Goal: Task Accomplishment & Management: Manage account settings

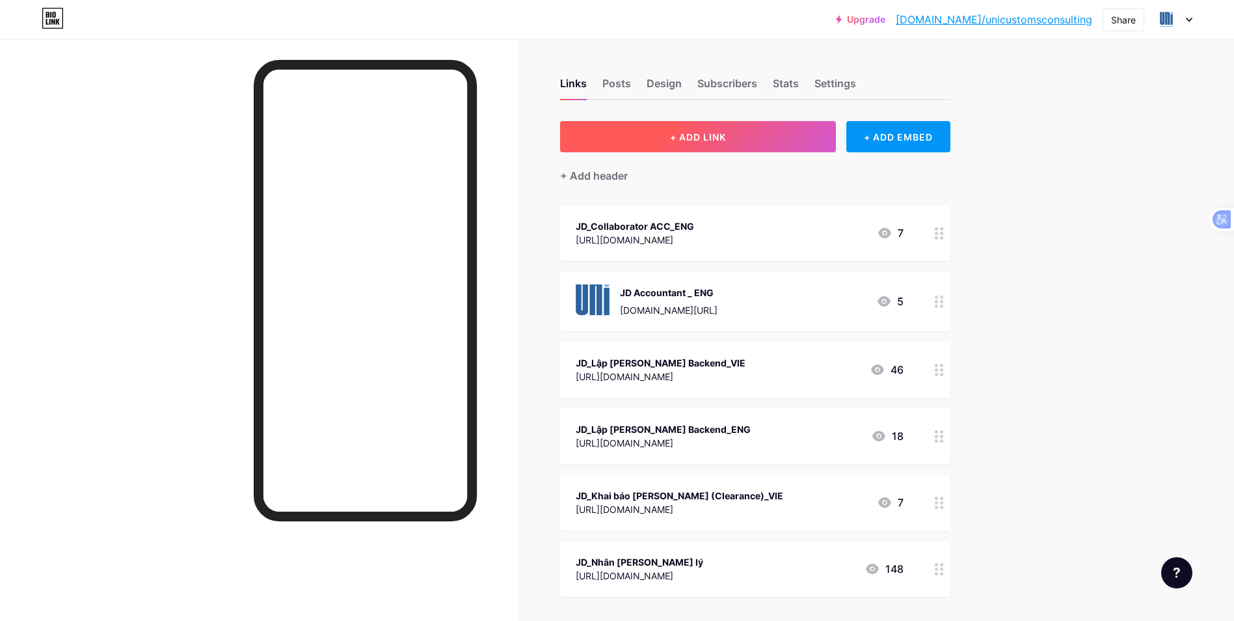
click at [701, 137] on span "+ ADD LINK" at bounding box center [698, 136] width 56 height 11
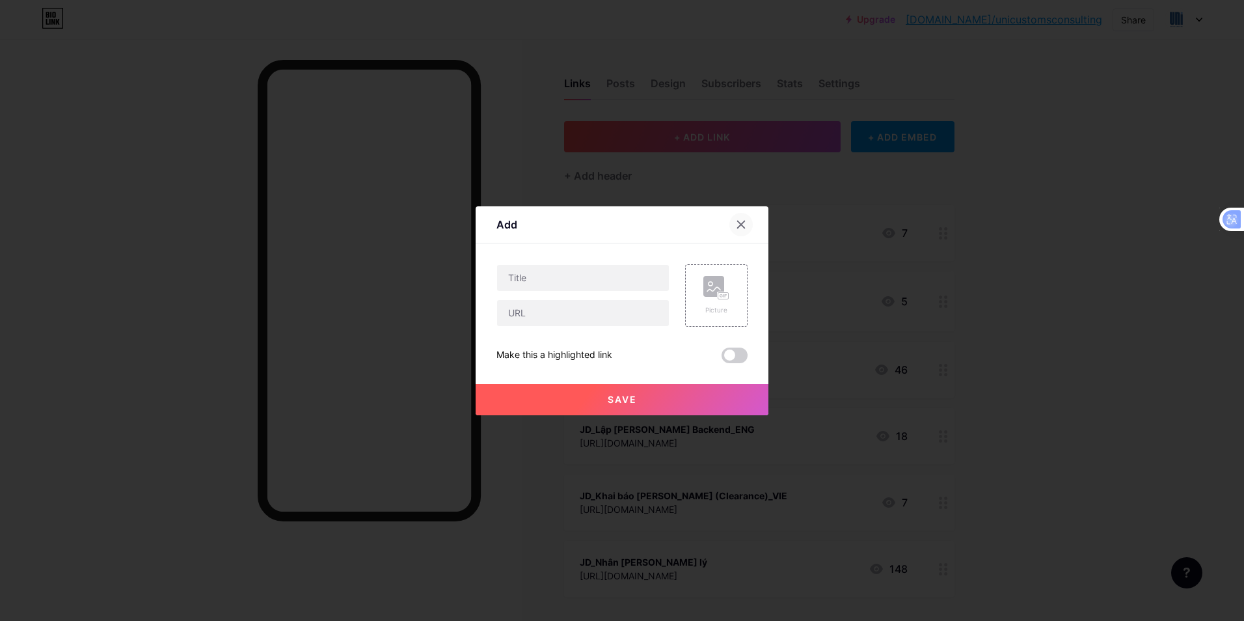
click at [739, 227] on icon at bounding box center [741, 224] width 10 height 10
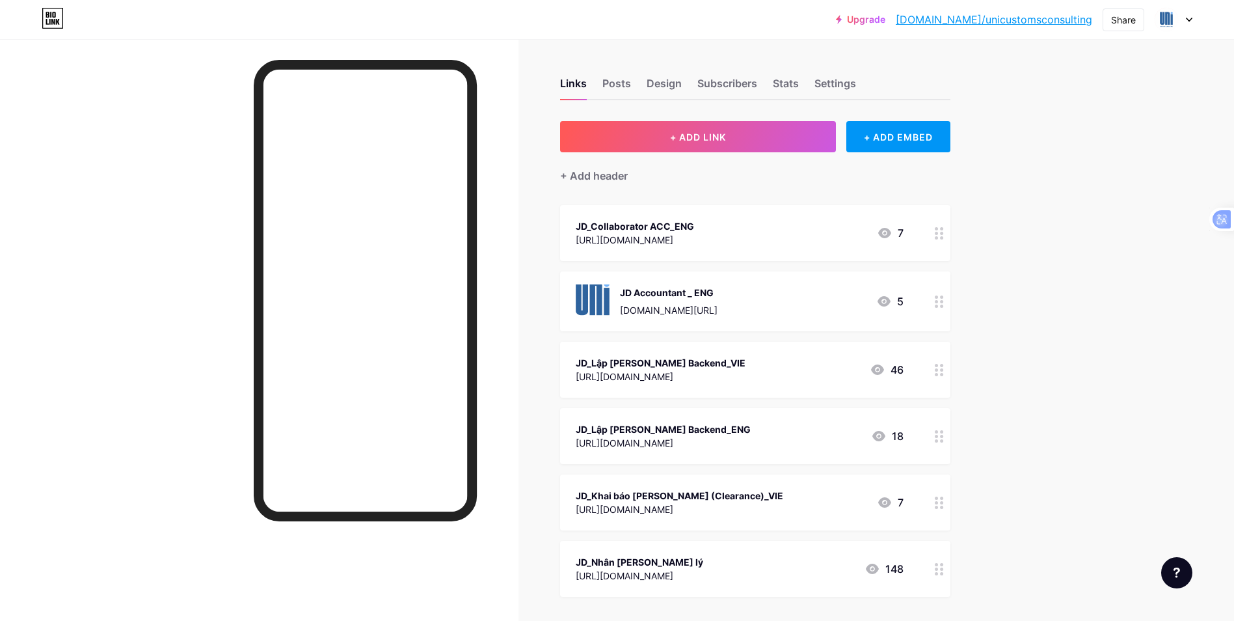
click at [703, 580] on div "[URL][DOMAIN_NAME]" at bounding box center [640, 576] width 128 height 14
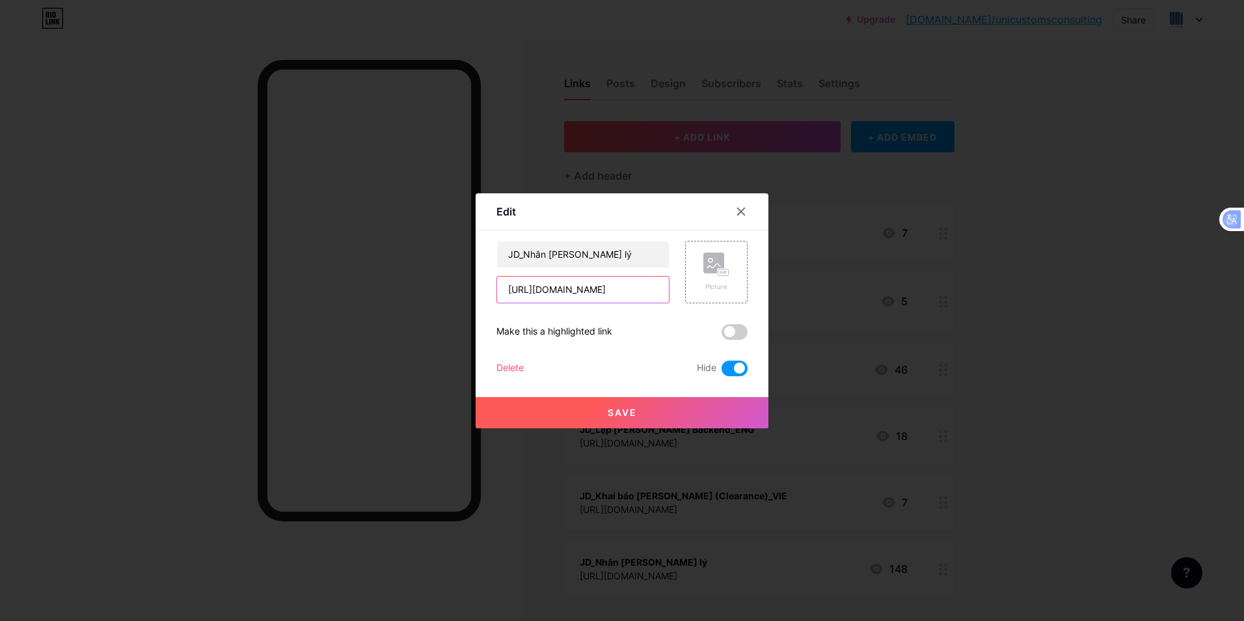
click at [575, 285] on input "[URL][DOMAIN_NAME]" at bounding box center [583, 290] width 172 height 26
click at [735, 210] on div at bounding box center [740, 211] width 23 height 23
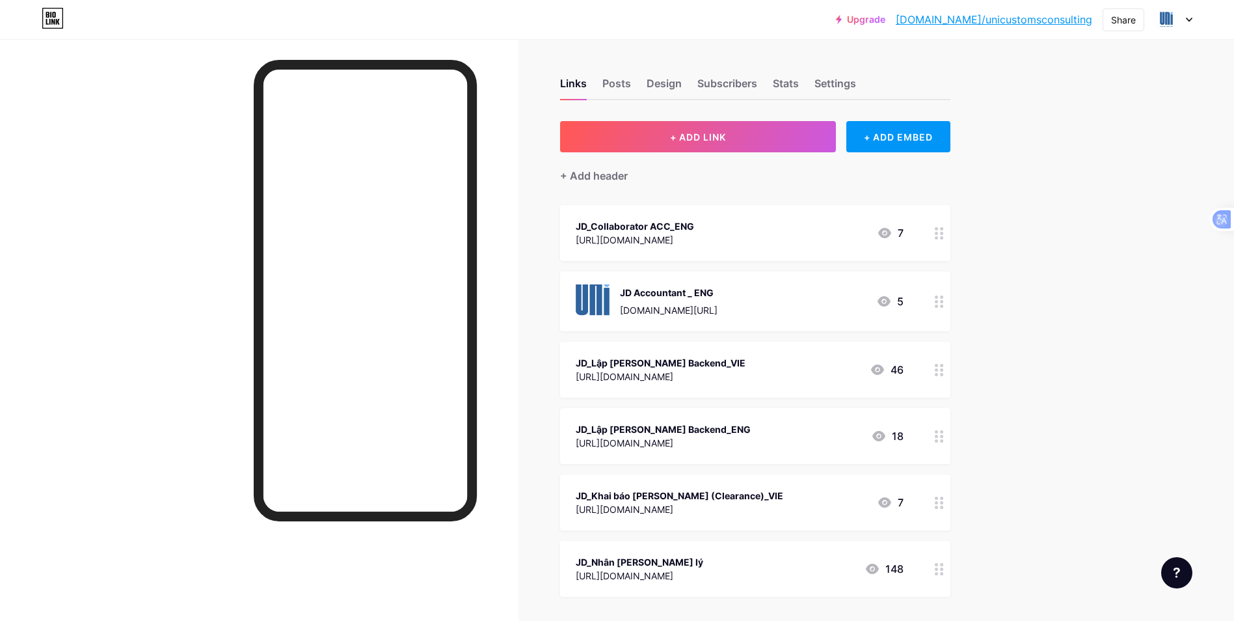
click at [780, 502] on div "[URL][DOMAIN_NAME]" at bounding box center [680, 509] width 208 height 14
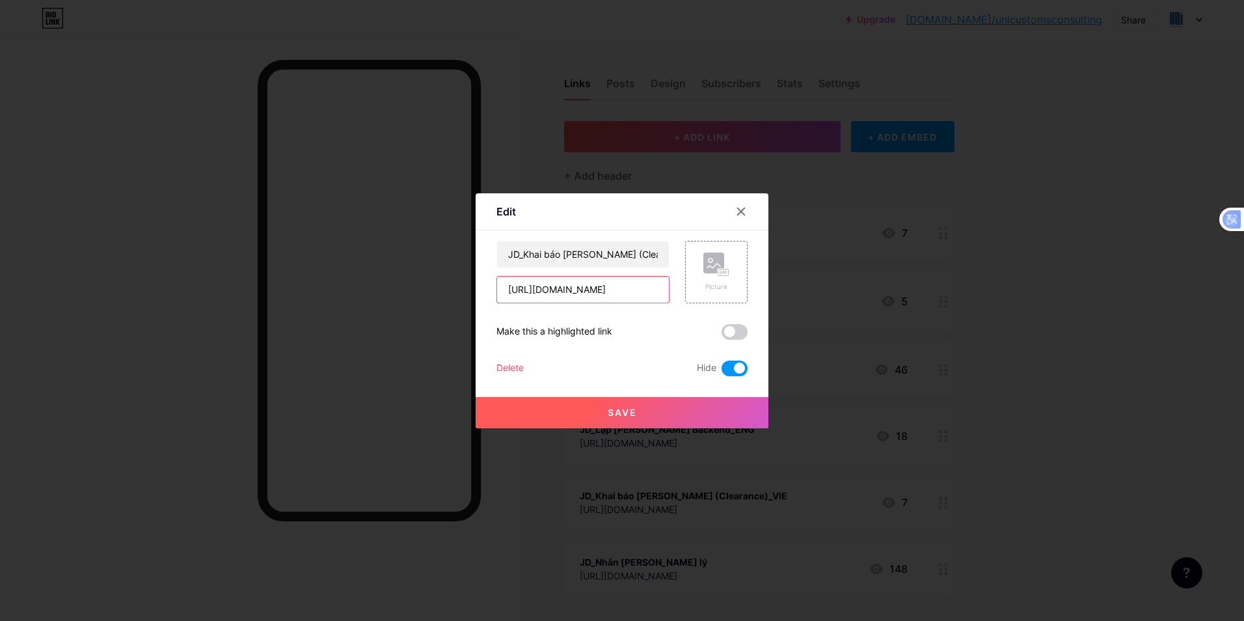
click at [608, 290] on input "[URL][DOMAIN_NAME]" at bounding box center [583, 290] width 172 height 26
click at [742, 208] on icon at bounding box center [741, 211] width 10 height 10
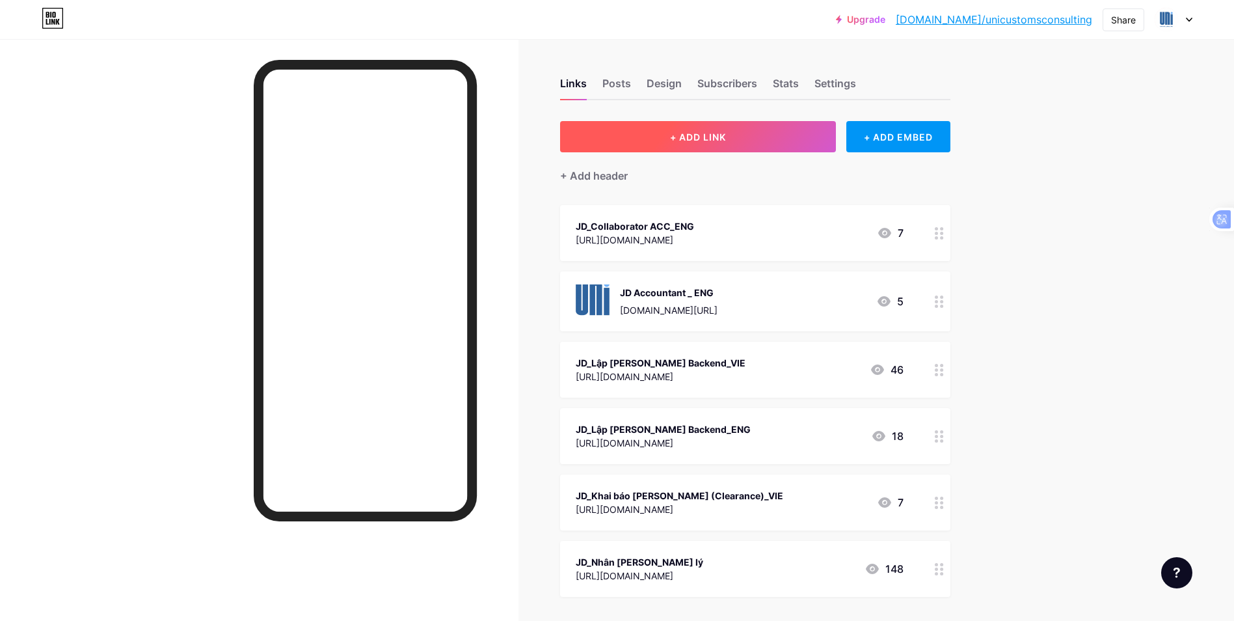
click at [767, 141] on button "+ ADD LINK" at bounding box center [698, 136] width 277 height 31
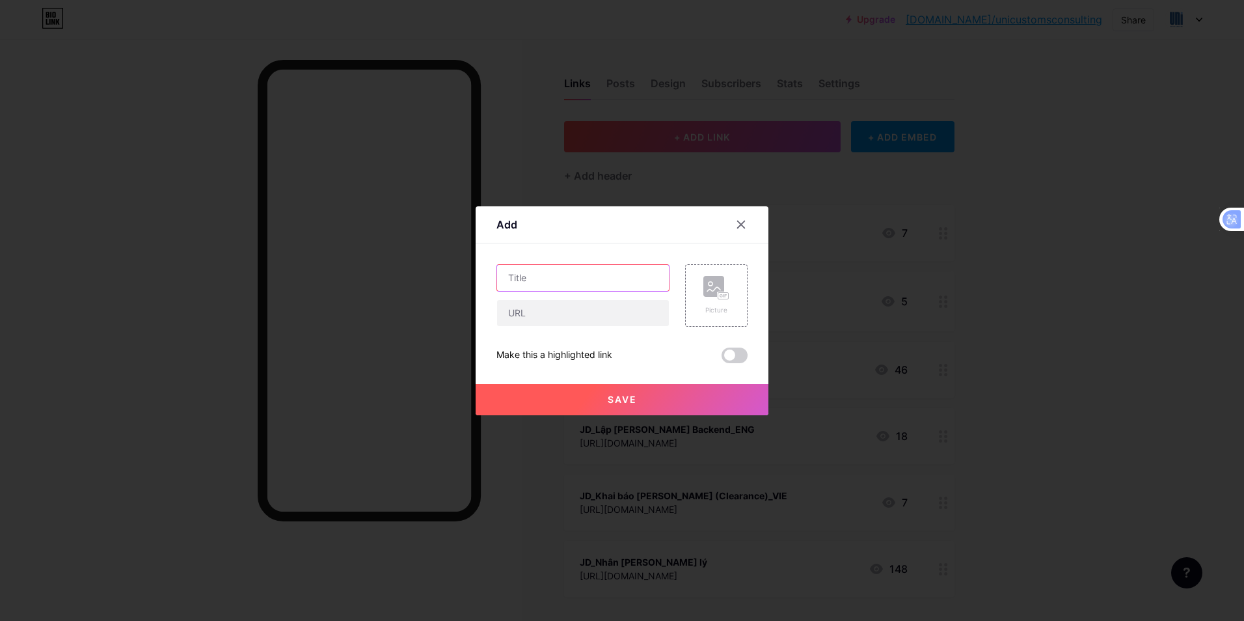
click at [538, 290] on input "text" at bounding box center [583, 278] width 172 height 26
drag, startPoint x: 609, startPoint y: 223, endPoint x: 667, endPoint y: 217, distance: 58.2
click at [667, 217] on div "Add" at bounding box center [622, 228] width 293 height 31
click at [564, 303] on input "text" at bounding box center [583, 313] width 172 height 26
paste input "[URL][DOMAIN_NAME]"
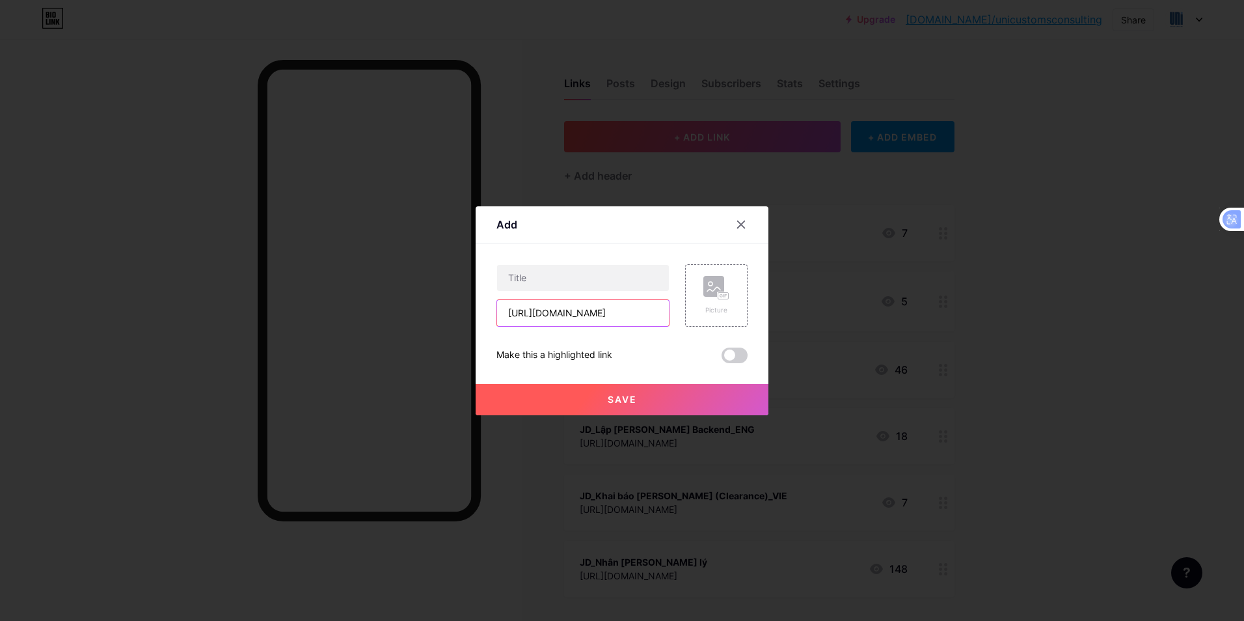
scroll to position [0, 508]
type input "[URL][DOMAIN_NAME]"
click at [562, 280] on input "text" at bounding box center [583, 278] width 172 height 26
type input "JD_IT Front-End_VIE"
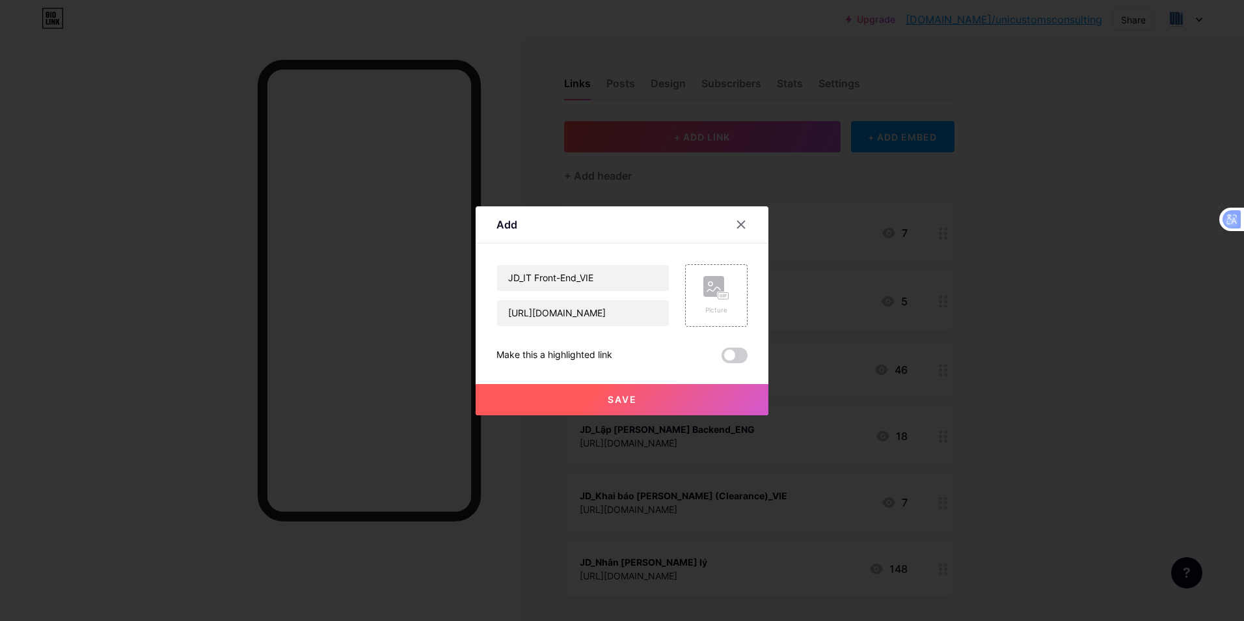
click at [646, 397] on button "Save" at bounding box center [622, 399] width 293 height 31
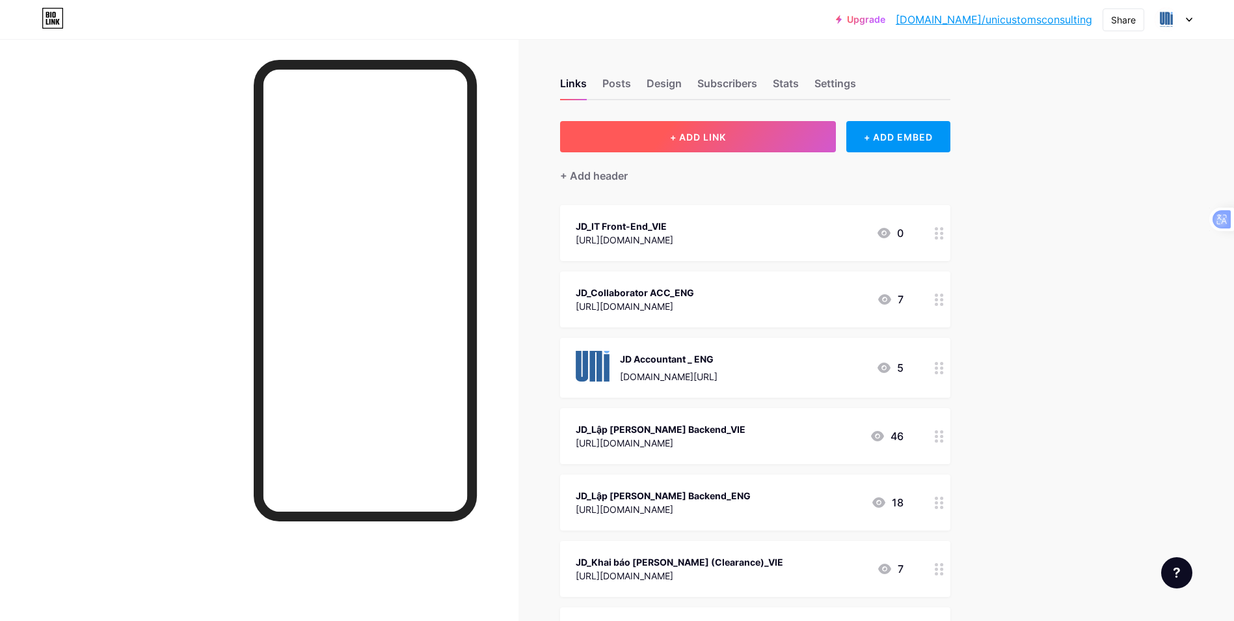
click at [758, 139] on button "+ ADD LINK" at bounding box center [698, 136] width 277 height 31
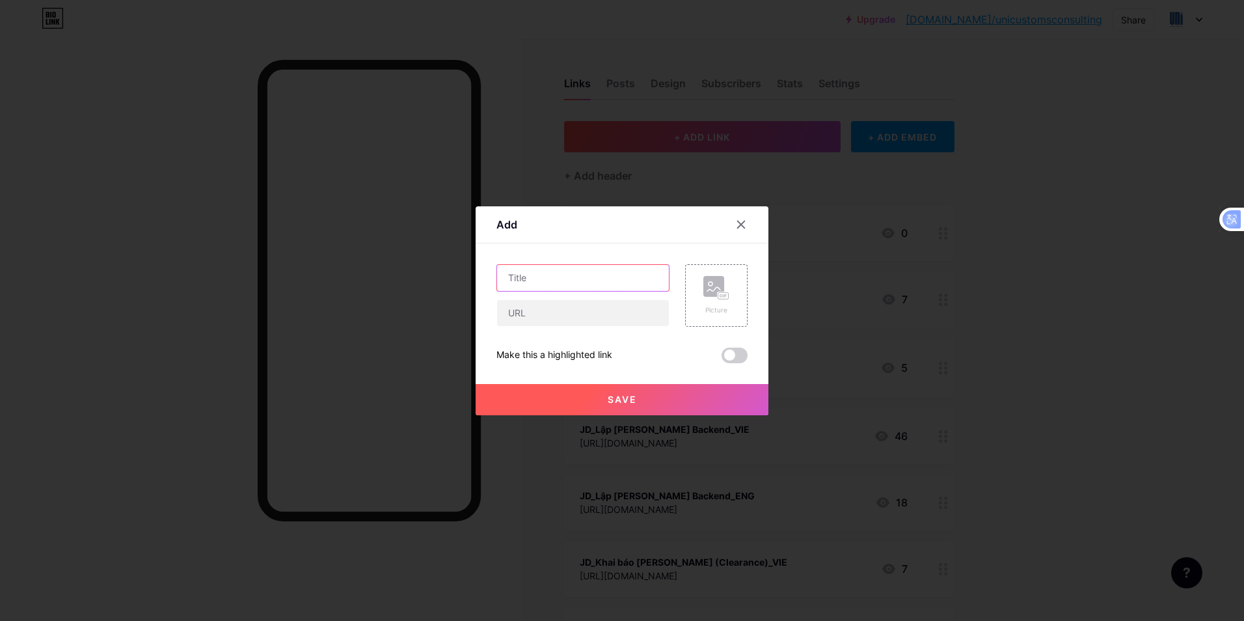
click at [597, 280] on input "text" at bounding box center [583, 278] width 172 height 26
type input "JD_IT Front-End_ENG"
click at [588, 305] on input "text" at bounding box center [583, 313] width 172 height 26
paste input "[URL][DOMAIN_NAME]"
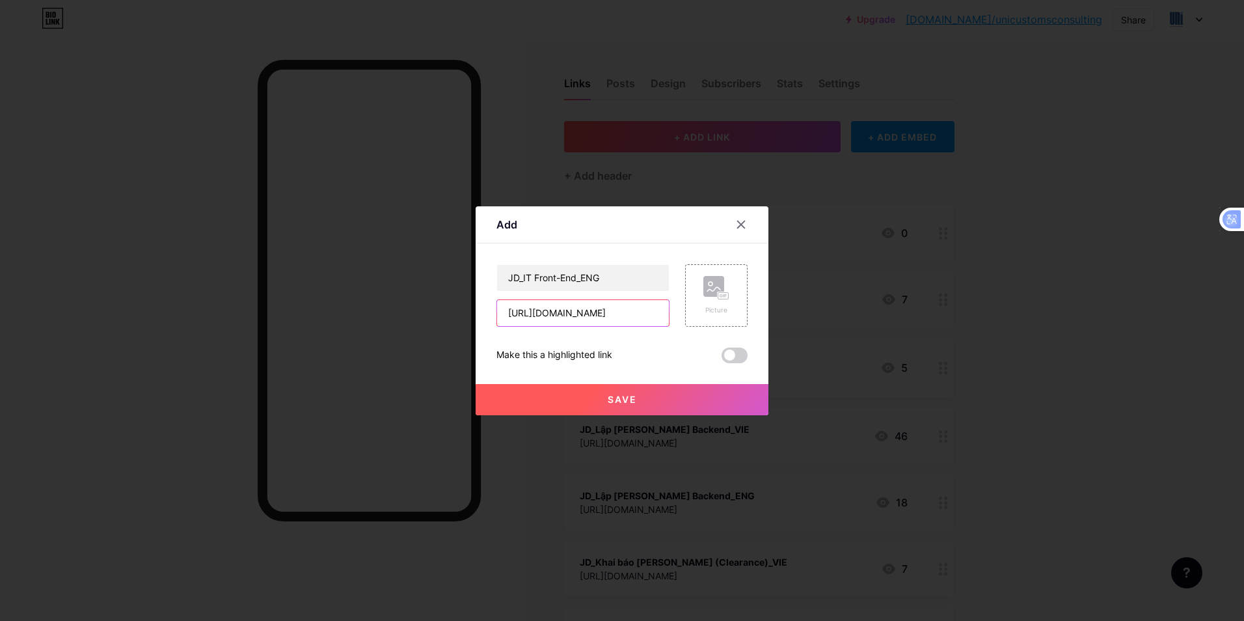
type input "[URL][DOMAIN_NAME]"
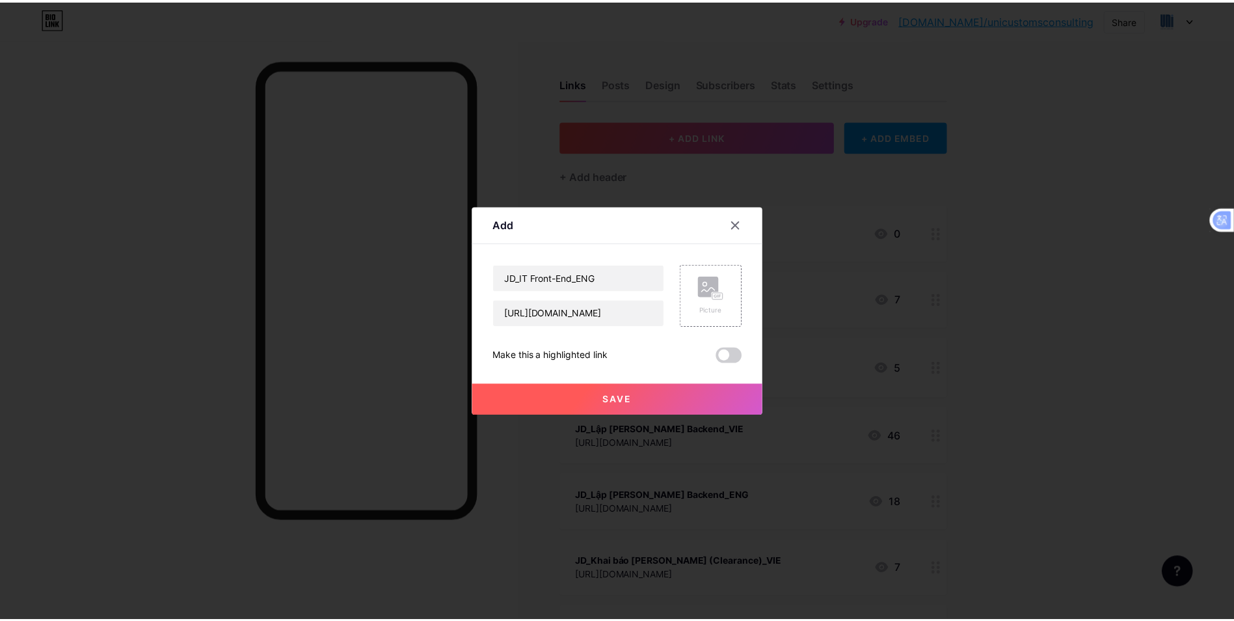
scroll to position [0, 0]
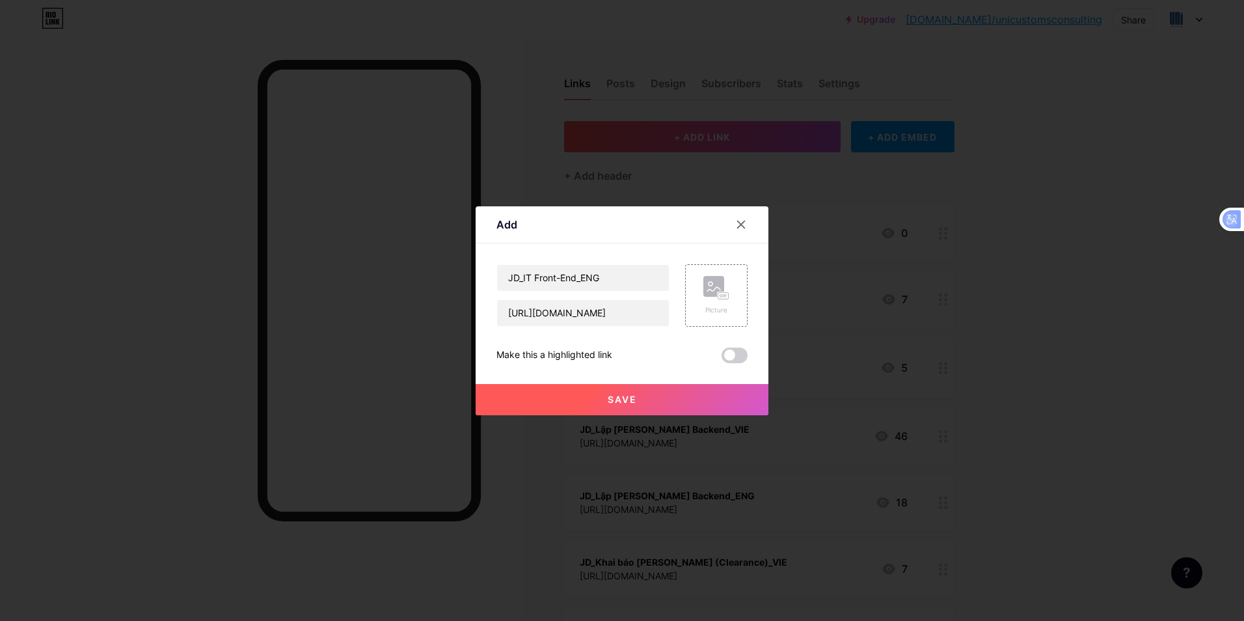
click at [668, 409] on button "Save" at bounding box center [622, 399] width 293 height 31
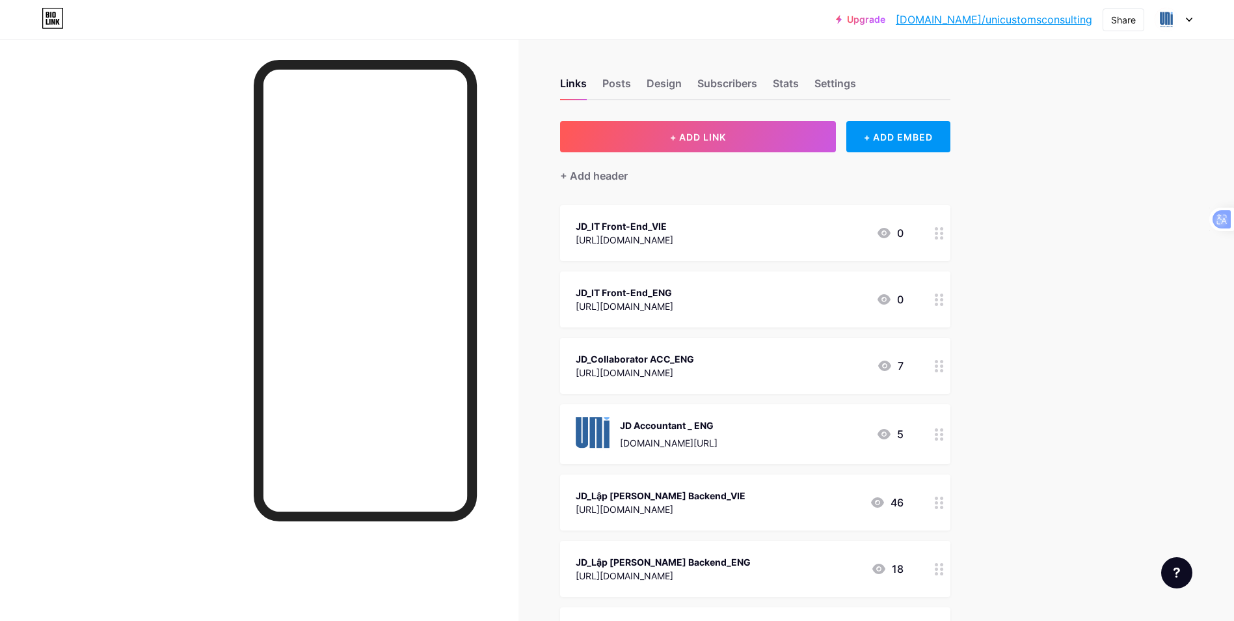
click at [1059, 291] on div "Upgrade [DOMAIN_NAME]/unicus... [DOMAIN_NAME]/unicustomsconsulting Share Switch…" at bounding box center [617, 440] width 1234 height 881
click at [1135, 16] on div "Share" at bounding box center [1123, 20] width 25 height 14
click at [1079, 59] on div "Copy link" at bounding box center [1047, 66] width 194 height 31
click at [673, 221] on div "JD_IT Front-End_VIE" at bounding box center [625, 226] width 98 height 14
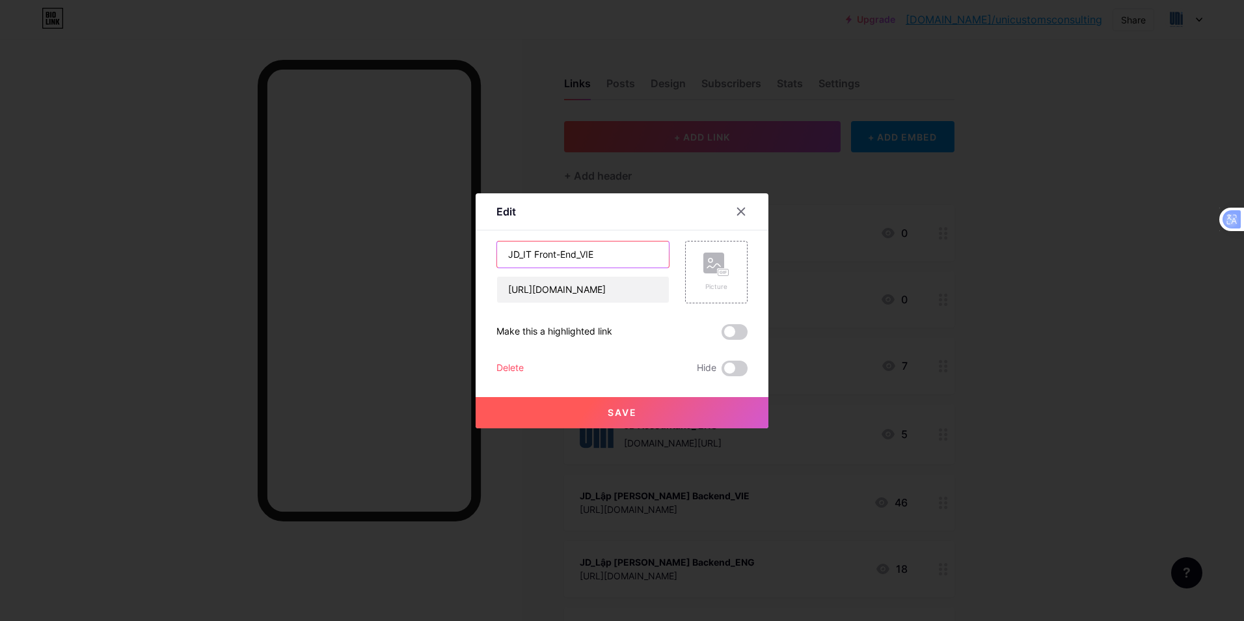
click at [578, 254] on input "JD_IT Front-End_VIE" at bounding box center [583, 254] width 172 height 26
click at [608, 254] on input "JD_IT Front-End Developer_VIE" at bounding box center [583, 254] width 172 height 26
type input "JD_IT Front-End Developer_VIE"
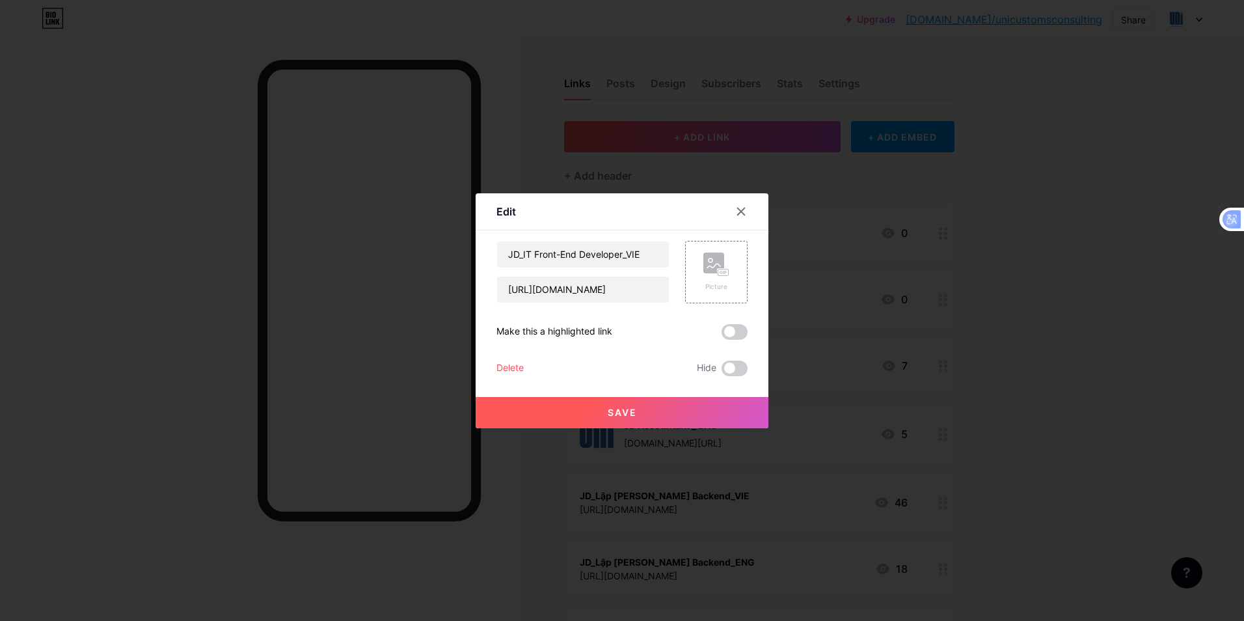
click at [684, 413] on button "Save" at bounding box center [622, 412] width 293 height 31
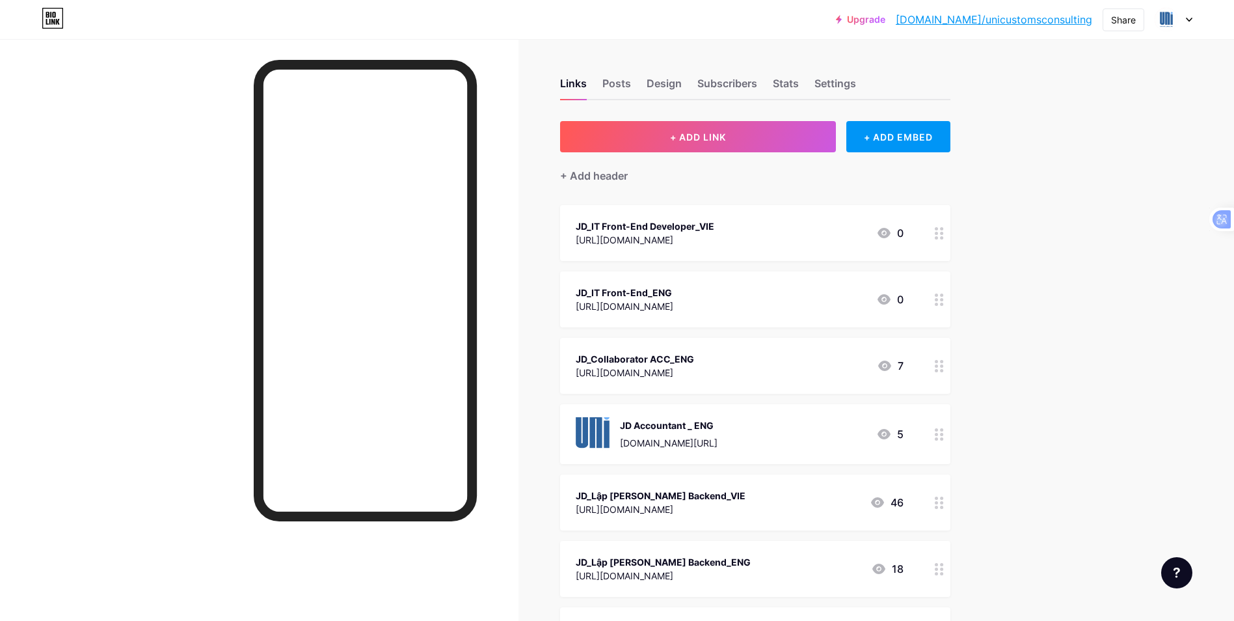
click at [673, 302] on div "[URL][DOMAIN_NAME]" at bounding box center [625, 306] width 98 height 14
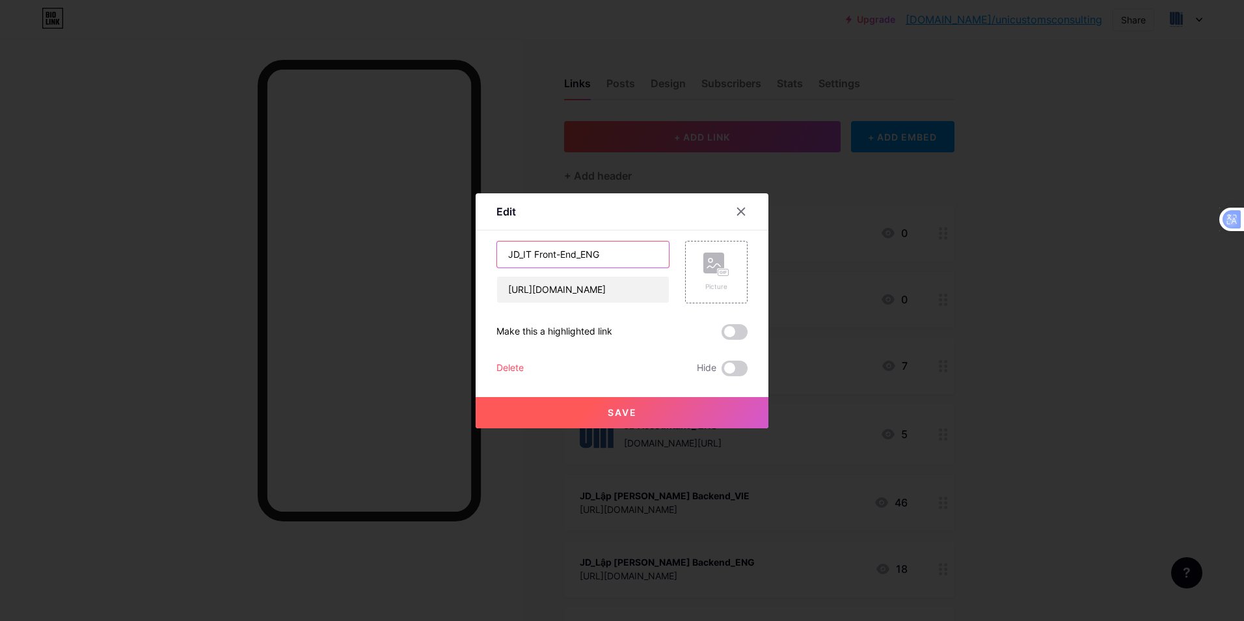
click at [579, 257] on input "JD_IT Front-End_ENG" at bounding box center [583, 254] width 172 height 26
type input "JD_IT Front-End Developer_ENG"
click at [613, 413] on span "Save" at bounding box center [622, 412] width 29 height 11
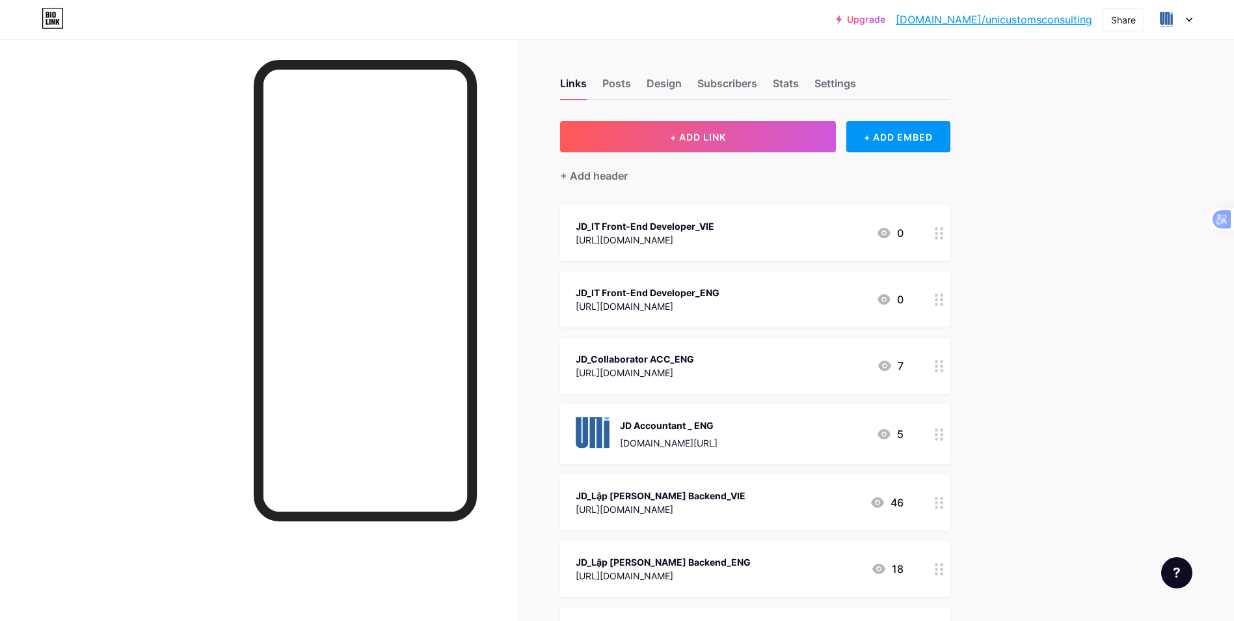
click at [506, 272] on div at bounding box center [259, 349] width 519 height 621
click at [944, 234] on icon at bounding box center [939, 233] width 9 height 12
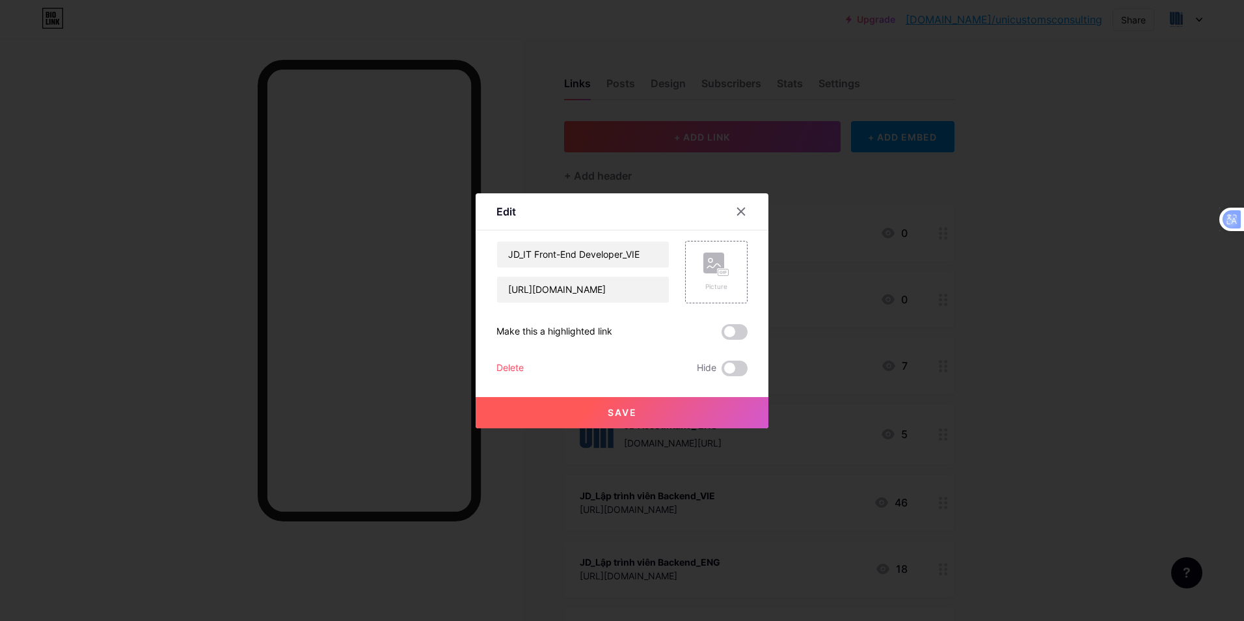
click at [514, 368] on div "Delete" at bounding box center [509, 368] width 27 height 16
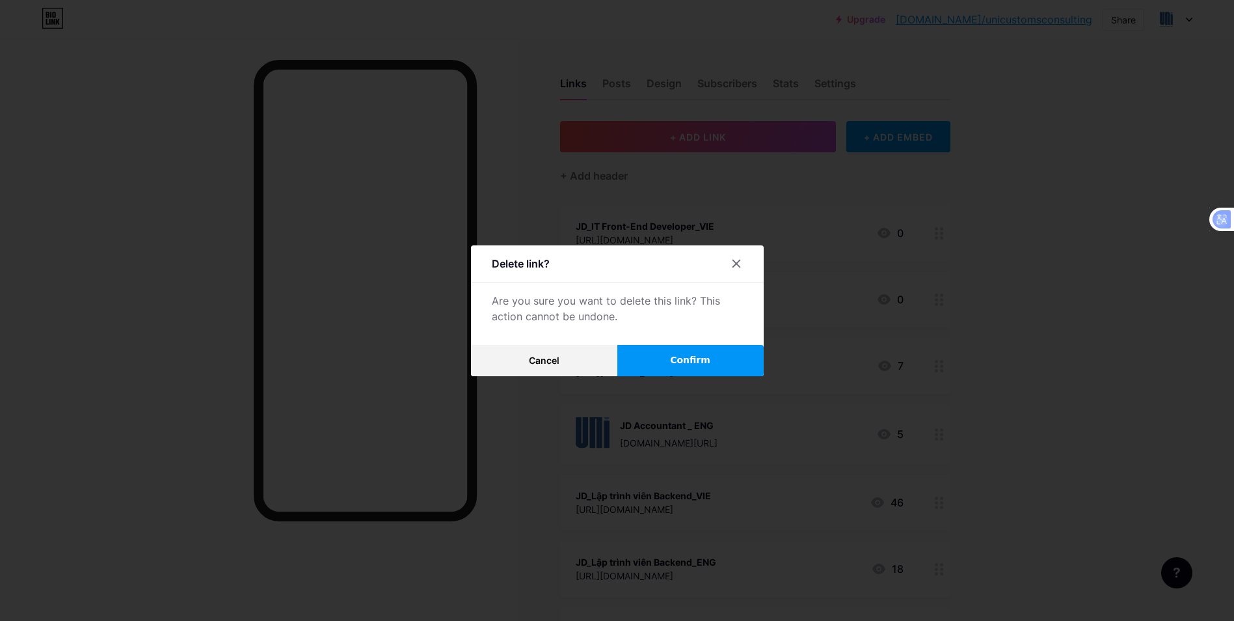
click at [680, 362] on span "Confirm" at bounding box center [690, 360] width 40 height 14
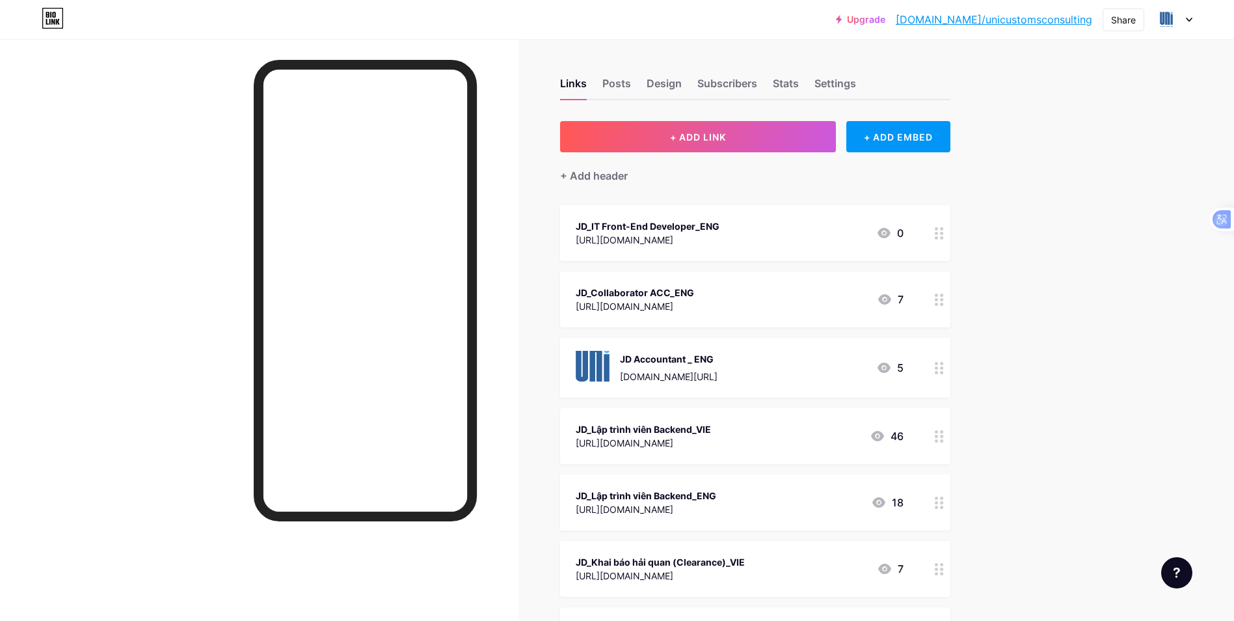
click at [938, 232] on div at bounding box center [940, 233] width 22 height 56
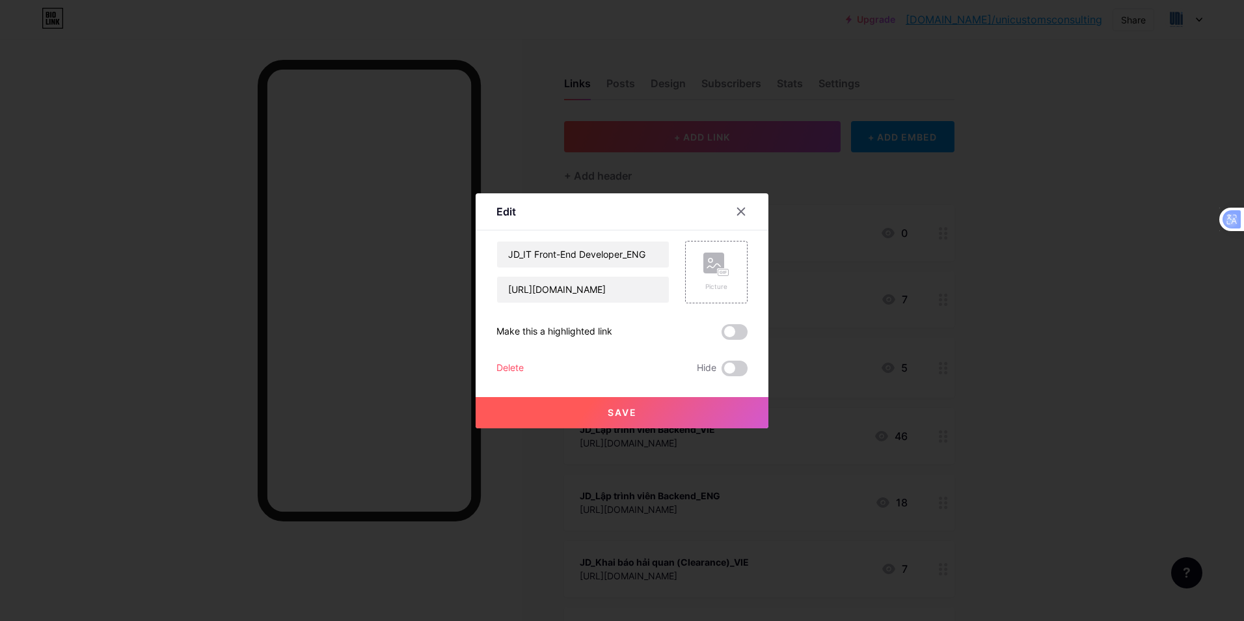
click at [505, 364] on div "Delete" at bounding box center [509, 368] width 27 height 16
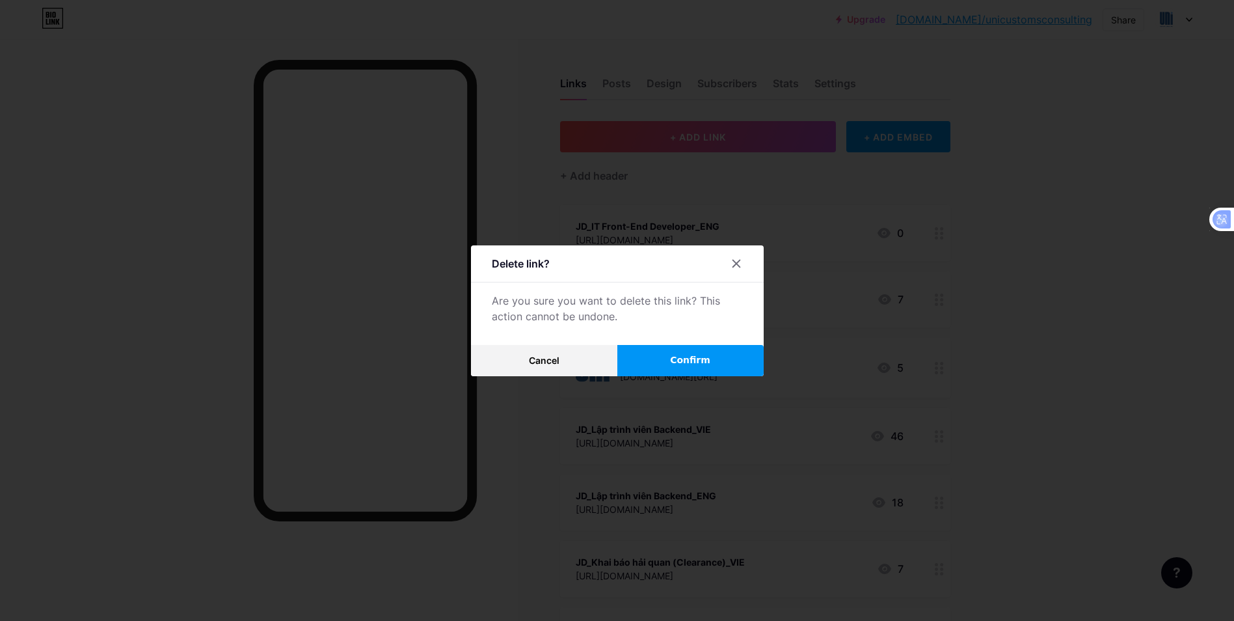
click at [683, 363] on span "Confirm" at bounding box center [690, 360] width 40 height 14
